Goal: Task Accomplishment & Management: Manage account settings

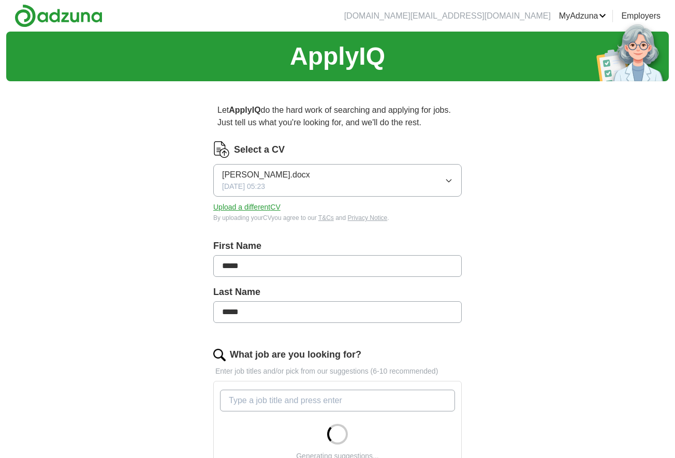
click at [259, 208] on button "Upload a different CV" at bounding box center [246, 207] width 67 height 11
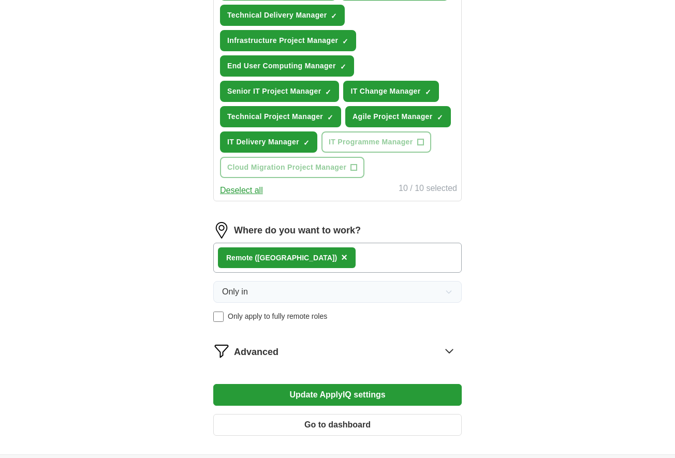
scroll to position [548, 0]
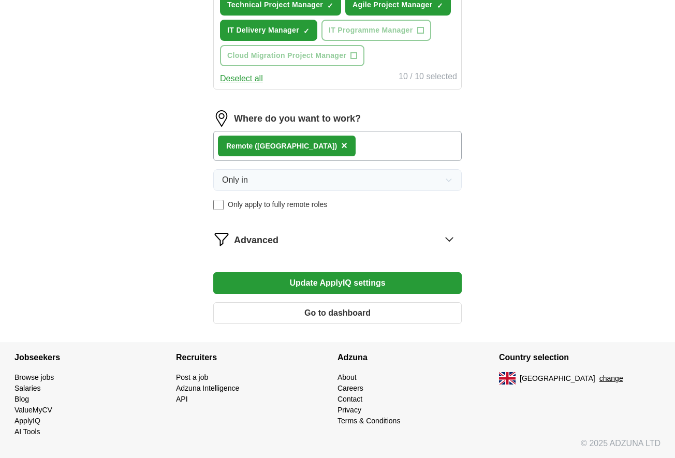
click at [336, 287] on button "Update ApplyIQ settings" at bounding box center [337, 283] width 248 height 22
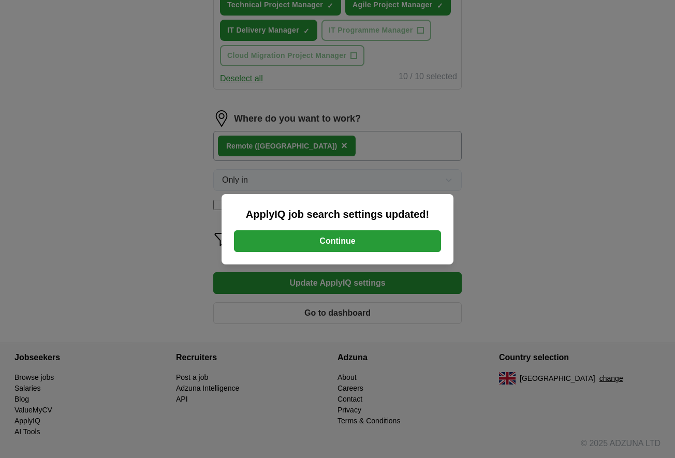
click at [333, 235] on button "Continue" at bounding box center [337, 241] width 207 height 22
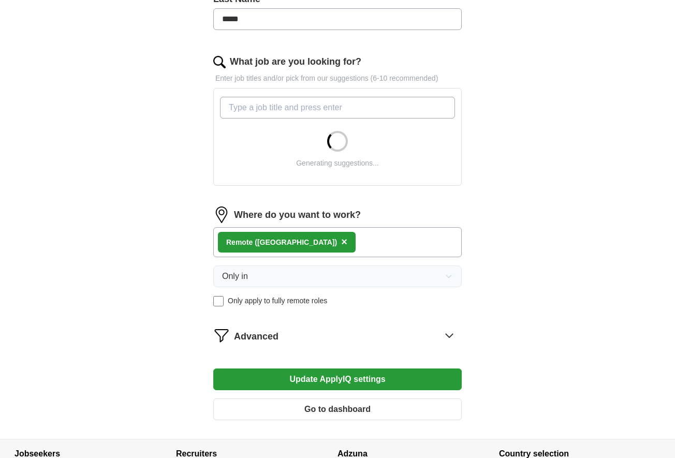
scroll to position [310, 0]
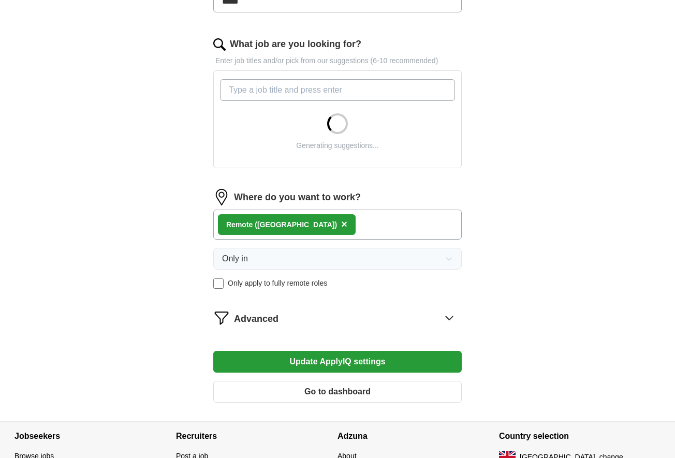
click at [313, 222] on div "Remote ([GEOGRAPHIC_DATA]) ×" at bounding box center [337, 225] width 248 height 30
click at [300, 225] on div "Remote ([GEOGRAPHIC_DATA]) ×" at bounding box center [337, 225] width 248 height 30
click at [302, 224] on div "Remote ([GEOGRAPHIC_DATA]) ×" at bounding box center [337, 225] width 248 height 30
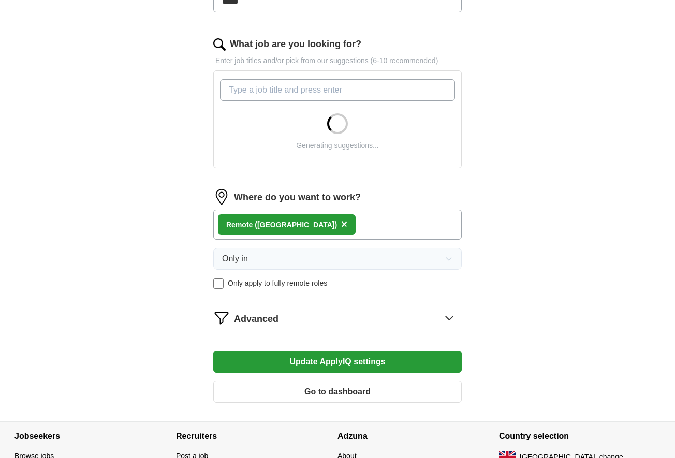
click at [313, 247] on div "Where do you want to work? Remote ([GEOGRAPHIC_DATA]) × Only in Only apply to f…" at bounding box center [337, 243] width 248 height 108
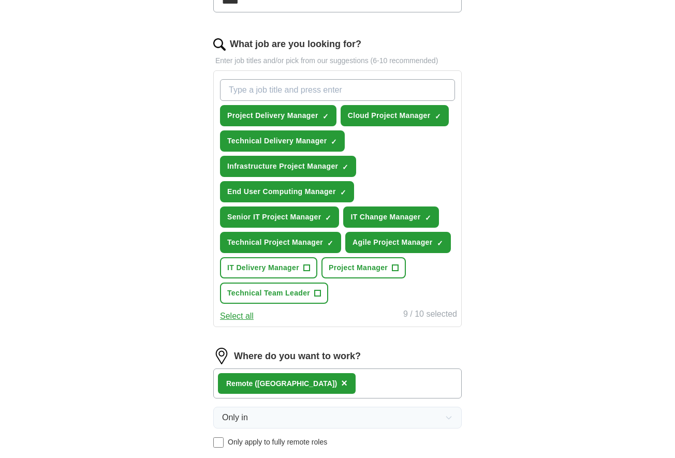
click at [310, 263] on button "IT Delivery Manager +" at bounding box center [268, 267] width 97 height 21
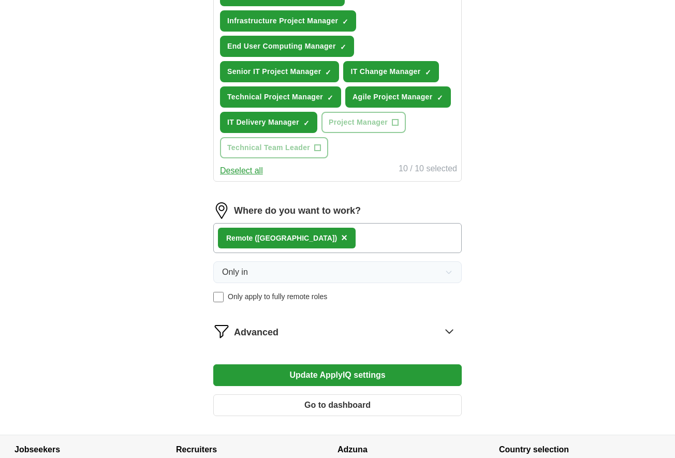
scroll to position [466, 0]
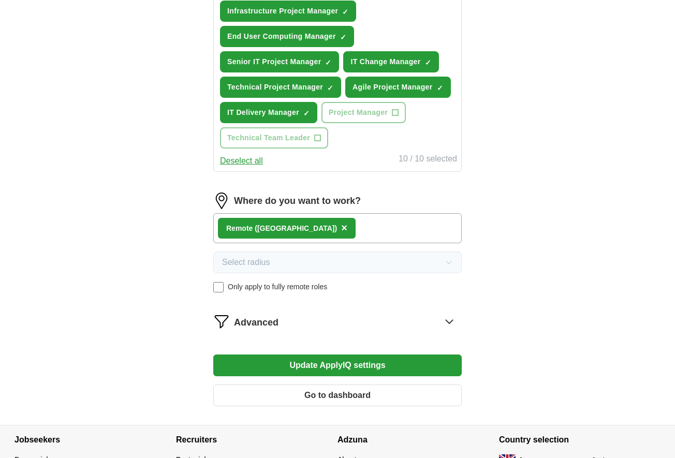
drag, startPoint x: 325, startPoint y: 365, endPoint x: 451, endPoint y: 338, distance: 128.9
click at [452, 339] on form "Select a CV [PERSON_NAME].docx [DATE] 05:23 Upload a different CV By uploading …" at bounding box center [337, 45] width 248 height 739
click at [445, 324] on icon at bounding box center [449, 321] width 17 height 17
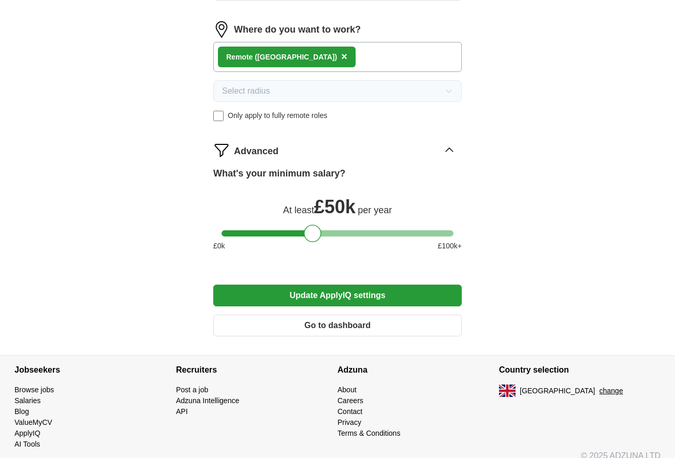
scroll to position [649, 0]
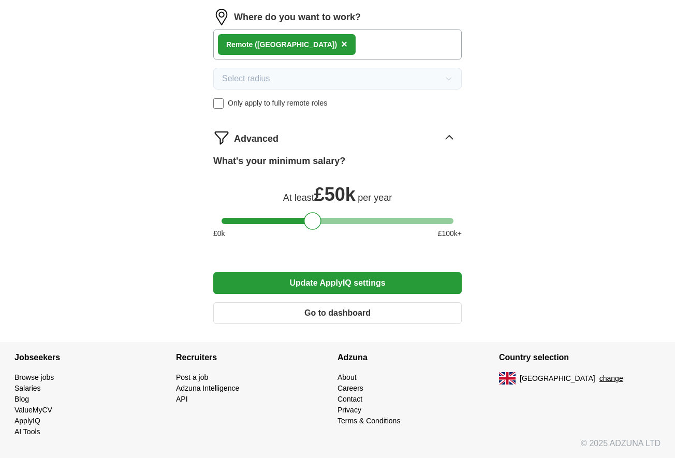
click at [352, 291] on button "Update ApplyIQ settings" at bounding box center [337, 283] width 248 height 22
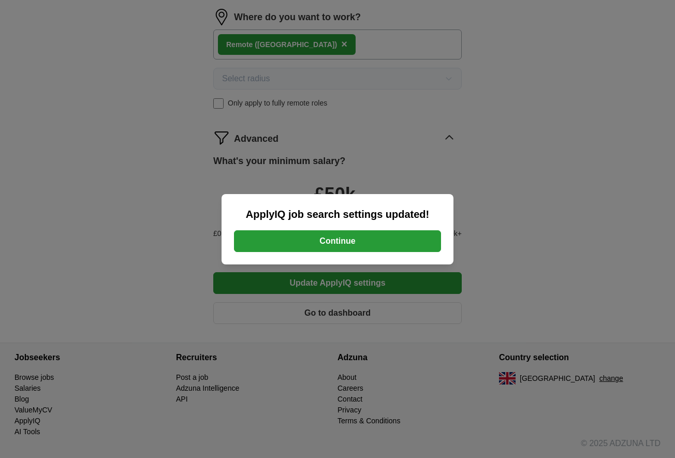
click at [303, 233] on button "Continue" at bounding box center [337, 241] width 207 height 22
